Goal: Task Accomplishment & Management: Manage account settings

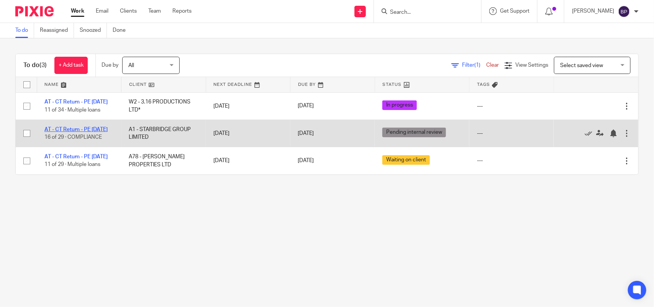
click at [68, 129] on link "AT - CT Return - PE [DATE]" at bounding box center [75, 129] width 63 height 5
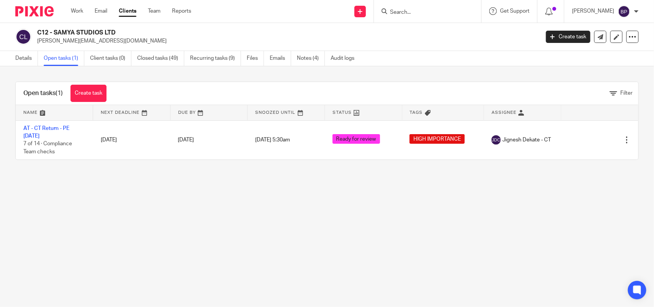
click at [415, 11] on input "Search" at bounding box center [423, 12] width 69 height 7
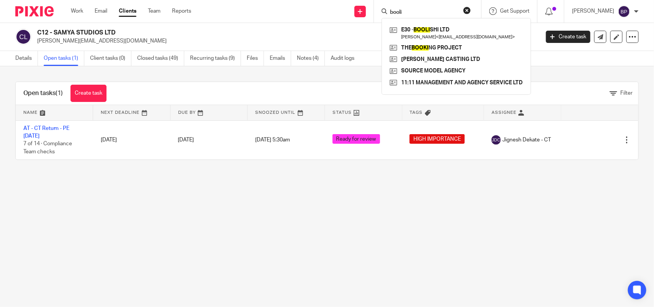
type input "booli"
click at [422, 23] on div "E30 - BOOLI SHI LTD Samie Elishi < enquiries@samieelishi.com > THE BOOKI NG PRO…" at bounding box center [456, 56] width 149 height 77
click at [424, 31] on link at bounding box center [456, 33] width 137 height 18
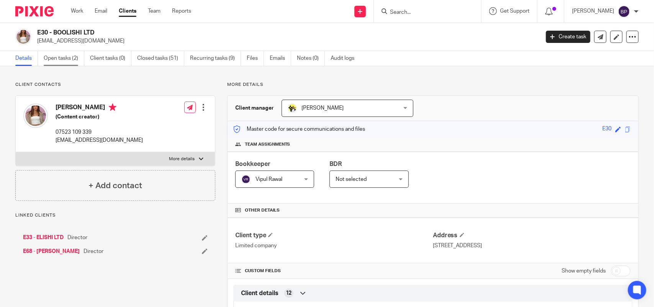
click at [62, 54] on link "Open tasks (2)" at bounding box center [64, 58] width 41 height 15
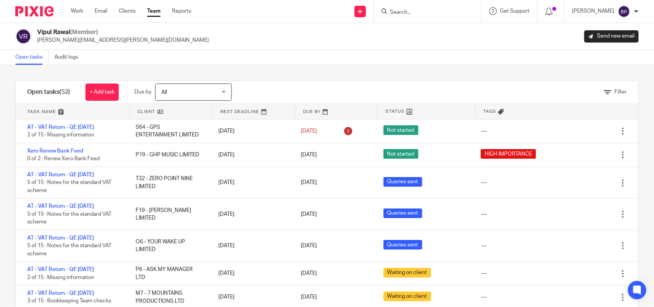
scroll to position [575, 0]
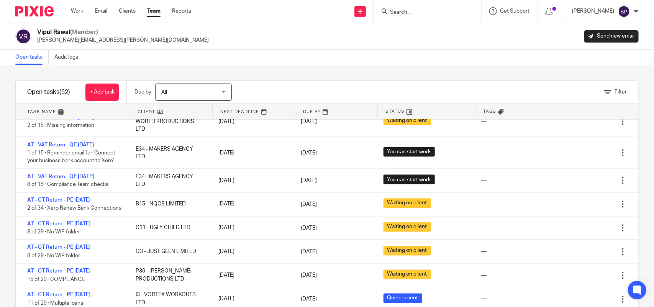
click at [417, 68] on div "Filter tasks Only show tasks matching all of these conditions 1 Client name Is …" at bounding box center [327, 186] width 654 height 242
click at [376, 58] on div "Open tasks Audit logs" at bounding box center [327, 57] width 654 height 15
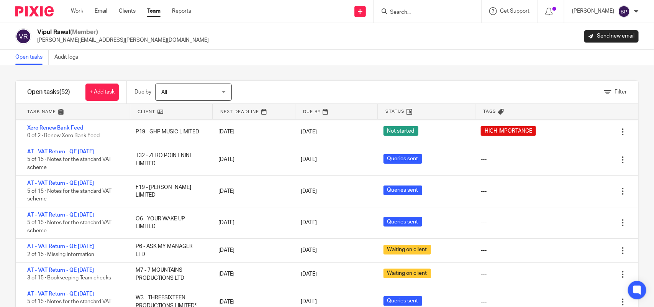
scroll to position [0, 0]
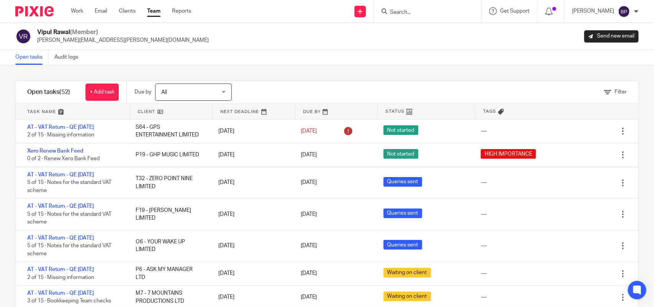
click at [31, 57] on link "Open tasks" at bounding box center [31, 57] width 33 height 15
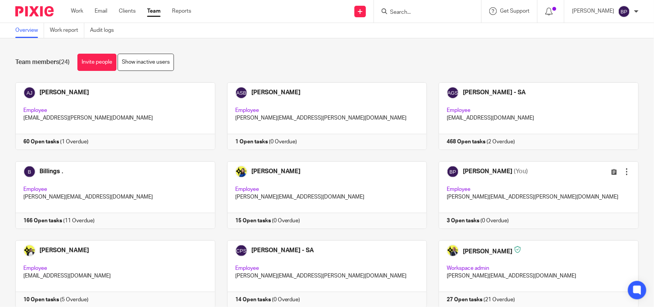
scroll to position [316, 0]
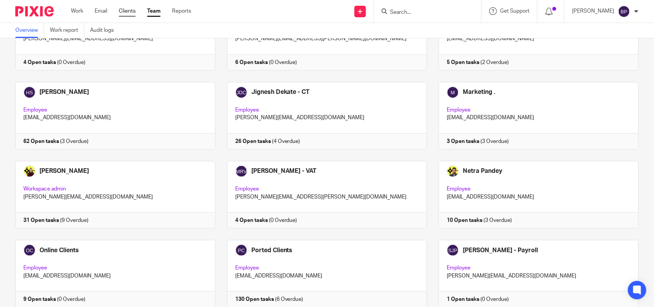
click at [135, 8] on link "Clients" at bounding box center [127, 11] width 17 height 8
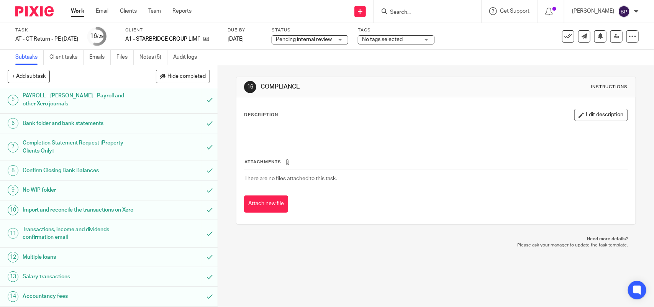
scroll to position [240, 0]
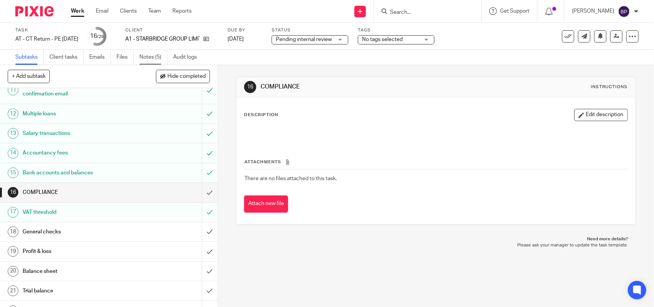
click at [149, 56] on link "Notes (5)" at bounding box center [154, 57] width 28 height 15
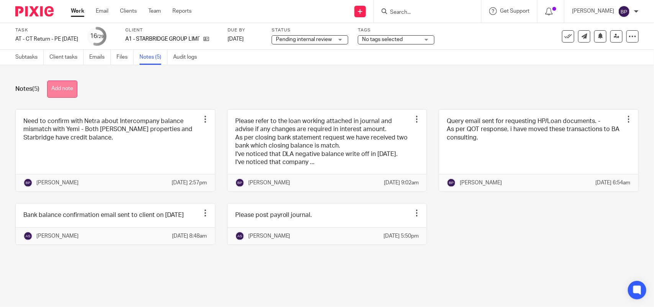
click at [71, 89] on button "Add note" at bounding box center [62, 88] width 30 height 17
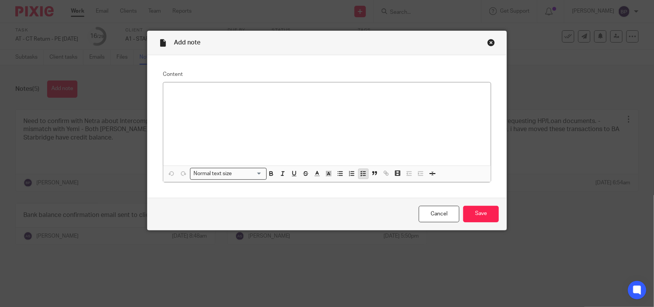
click at [360, 174] on icon "button" at bounding box center [363, 173] width 7 height 7
click at [364, 176] on line "button" at bounding box center [365, 176] width 2 height 0
click at [340, 172] on line "button" at bounding box center [341, 172] width 3 height 0
click at [360, 171] on icon "button" at bounding box center [363, 173] width 7 height 7
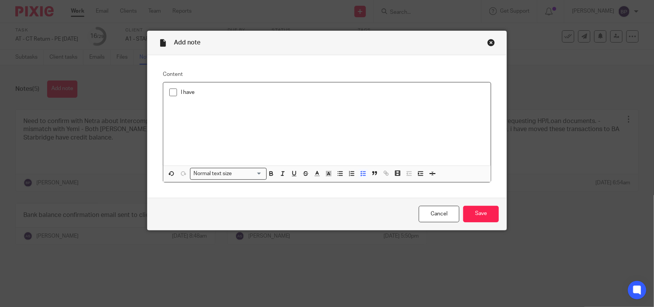
click at [228, 93] on p "I have" at bounding box center [333, 93] width 304 height 8
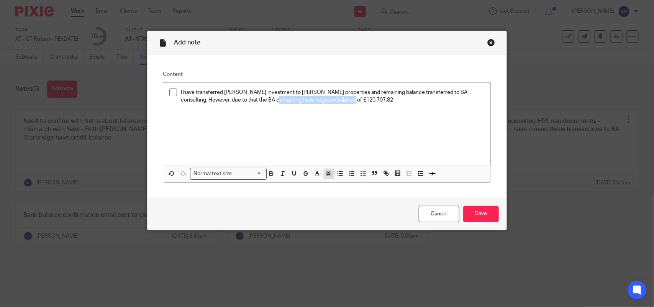
click at [329, 171] on rect "button" at bounding box center [329, 171] width 0 height 0
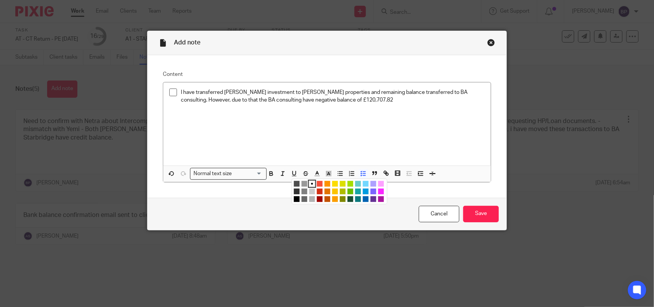
click at [317, 190] on li "color:#D33115" at bounding box center [320, 192] width 6 height 6
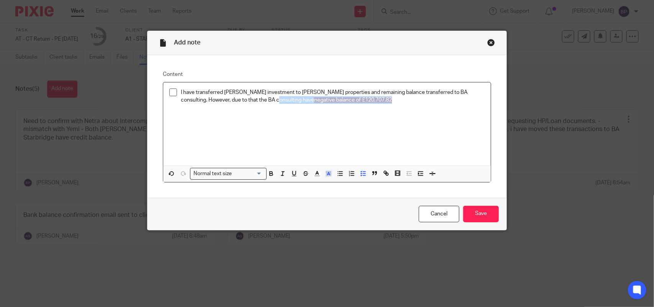
click at [359, 119] on div "I have transferred Ajala investment to Ajala properties and remaining balance t…" at bounding box center [327, 123] width 328 height 83
click at [317, 171] on icon "button" at bounding box center [317, 173] width 7 height 7
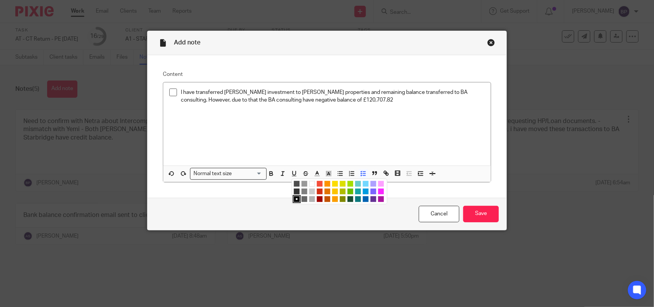
click at [317, 187] on ul "Compact color picker" at bounding box center [340, 192] width 93 height 23
click at [352, 133] on div "I have transferred Ajala investment to Ajala properties and remaining balance t…" at bounding box center [327, 123] width 328 height 83
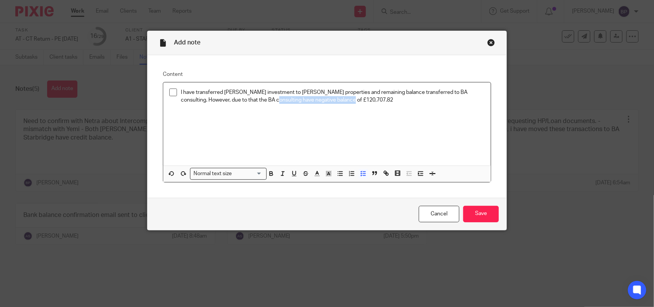
click at [245, 100] on p "I have transferred Ajala investment to Ajala properties and remaining balance t…" at bounding box center [333, 97] width 304 height 16
click at [314, 173] on icon "button" at bounding box center [317, 173] width 7 height 7
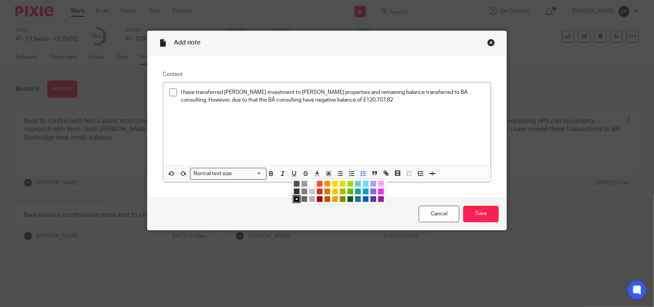
drag, startPoint x: 316, startPoint y: 192, endPoint x: 347, endPoint y: 87, distance: 108.8
click at [317, 191] on li "color:#D33115" at bounding box center [320, 192] width 6 height 6
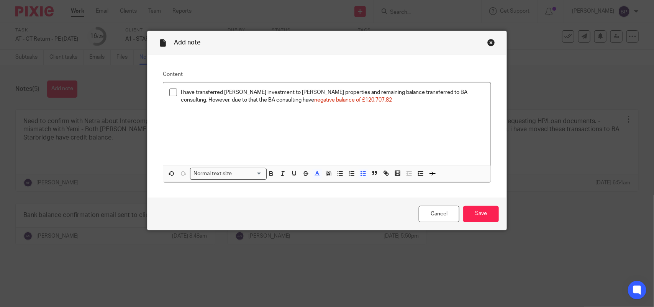
click at [347, 87] on div "I have transferred Ajala investment to Ajala properties and remaining balance t…" at bounding box center [327, 123] width 328 height 83
click at [336, 102] on p "I have transferred Ajala investment to Ajala properties and remaining balance t…" at bounding box center [333, 97] width 304 height 16
click at [327, 98] on span "negative balance of £120,707.82. Please can you look into it and advise if any …" at bounding box center [332, 103] width 303 height 13
click at [314, 171] on icon "button" at bounding box center [317, 173] width 7 height 7
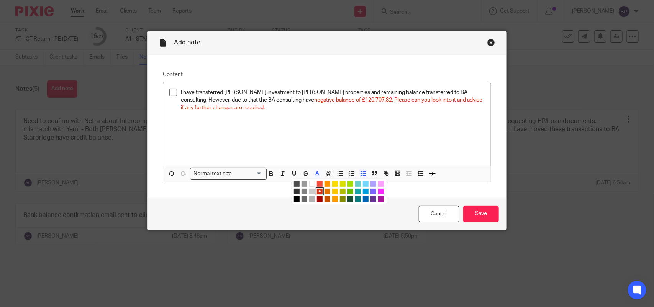
drag, startPoint x: 292, startPoint y: 200, endPoint x: 296, endPoint y: 178, distance: 22.1
click at [294, 199] on li "color:#000000" at bounding box center [297, 199] width 6 height 6
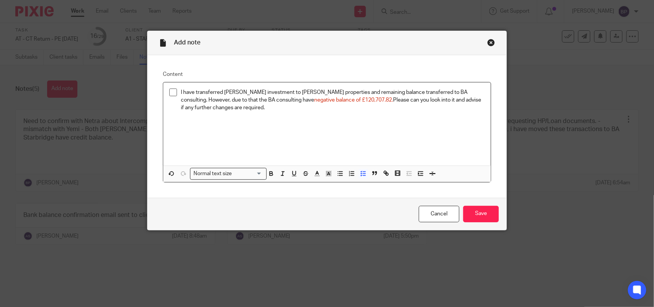
click at [291, 145] on div "I have transferred Ajala investment to Ajala properties and remaining balance t…" at bounding box center [327, 123] width 328 height 83
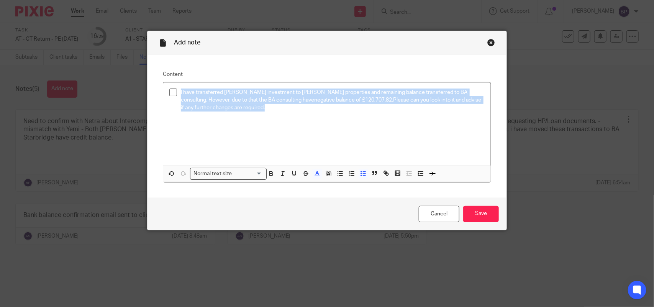
drag, startPoint x: 179, startPoint y: 90, endPoint x: 176, endPoint y: 87, distance: 4.1
click at [176, 87] on div "I have transferred Ajala investment to Ajala properties and remaining balance t…" at bounding box center [327, 123] width 328 height 83
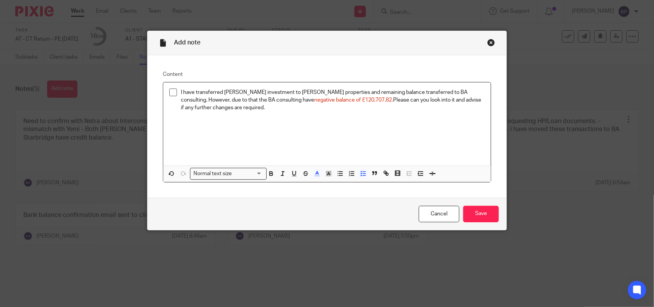
click at [257, 171] on input "Search for option" at bounding box center [249, 174] width 28 height 8
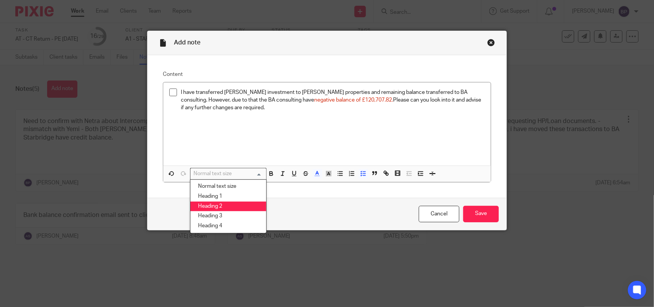
click at [226, 210] on li "Heading 2" at bounding box center [228, 207] width 76 height 10
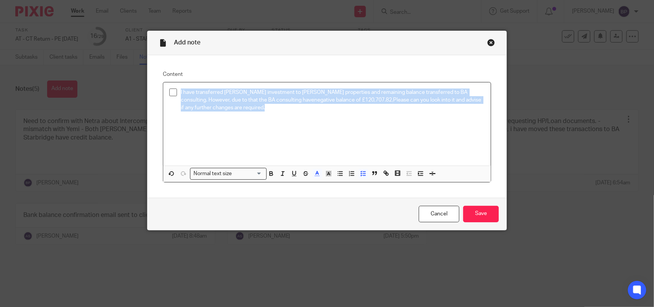
click at [288, 130] on div "I have transferred Ajala investment to Ajala properties and remaining balance t…" at bounding box center [327, 123] width 328 height 83
click at [264, 129] on div "I have transferred Ajala investment to Ajala properties and remaining balance t…" at bounding box center [327, 123] width 328 height 83
click at [213, 121] on div "I have transferred Ajala investment to Ajala properties and remaining balance t…" at bounding box center [327, 123] width 328 height 83
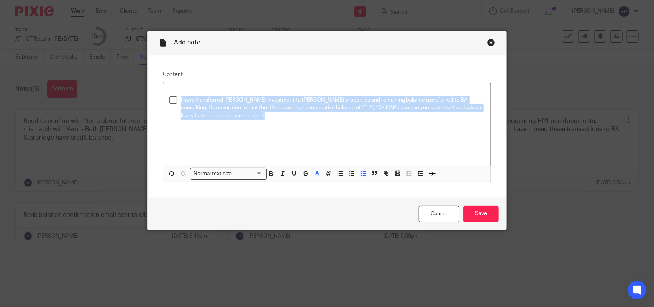
click at [319, 128] on div "I have transferred Ajala investment to Ajala properties and remaining balance t…" at bounding box center [327, 123] width 328 height 83
click at [181, 99] on p "I have transferred Ajala investment to Ajala properties and remaining balance t…" at bounding box center [333, 107] width 304 height 23
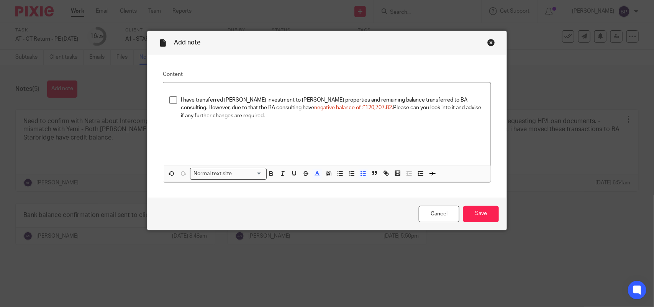
click at [258, 172] on input "Search for option" at bounding box center [249, 174] width 28 height 8
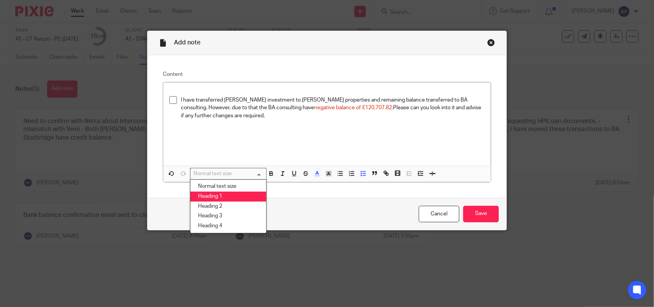
click at [232, 197] on li "Heading 1" at bounding box center [228, 197] width 76 height 10
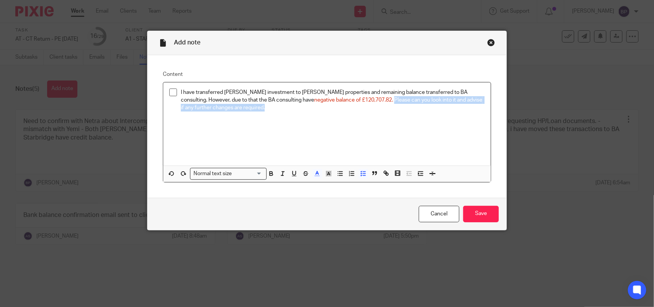
click at [278, 124] on div "I have transferred Ajala investment to Ajala properties and remaining balance t…" at bounding box center [327, 123] width 328 height 83
click at [327, 102] on span "negative balance of £120,707.82. Please can you look into it and advise if any …" at bounding box center [332, 103] width 303 height 13
click at [216, 112] on div "I have transferred Ajala investment to Ajala properties and remaining balance t…" at bounding box center [327, 123] width 328 height 83
click at [176, 109] on li "I have transferred Ajala investment to Ajala properties and remaining balance t…" at bounding box center [326, 100] width 315 height 23
click at [325, 99] on span "negative balance of £120,707.82. Please can you look into it and advise if any …" at bounding box center [332, 103] width 303 height 13
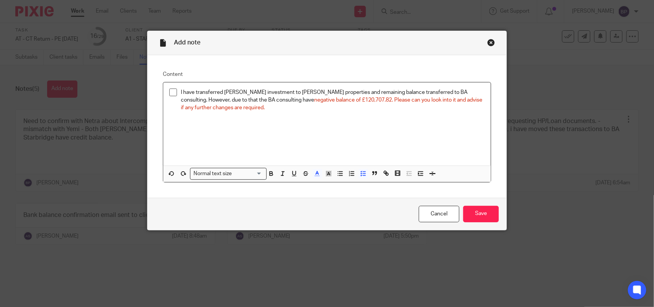
click at [219, 113] on div "I have transferred Ajala investment to Ajala properties and remaining balance t…" at bounding box center [327, 123] width 328 height 83
click at [326, 102] on span "negative balance of £120,707.82. Please can you look into it and advise if any …" at bounding box center [332, 103] width 303 height 13
click at [314, 174] on icon "button" at bounding box center [317, 173] width 7 height 7
drag, startPoint x: 294, startPoint y: 198, endPoint x: 302, endPoint y: 141, distance: 57.6
click at [295, 198] on li "color:#000000" at bounding box center [297, 199] width 6 height 6
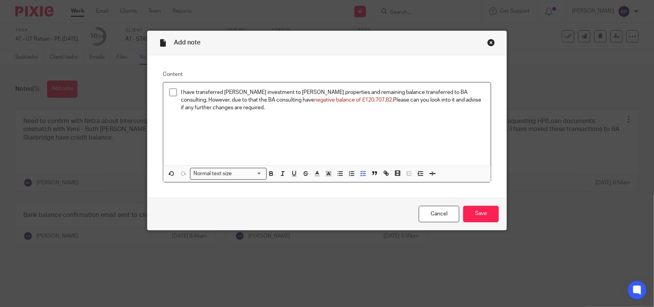
click at [265, 127] on div "I have transferred Ajala investment to Ajala properties and remaining balance t…" at bounding box center [327, 123] width 328 height 83
click at [268, 122] on div "I have transferred Ajala investment to Ajala properties and remaining balance t…" at bounding box center [327, 123] width 328 height 83
click at [327, 101] on p "I have transferred Ajala investment to Ajala properties and remaining balance t…" at bounding box center [333, 100] width 304 height 23
click at [365, 134] on div "I have transferred Ajala investment to Ajala properties and remaining balance t…" at bounding box center [327, 123] width 328 height 83
click at [470, 211] on input "Save" at bounding box center [481, 214] width 36 height 16
